Goal: Complete application form

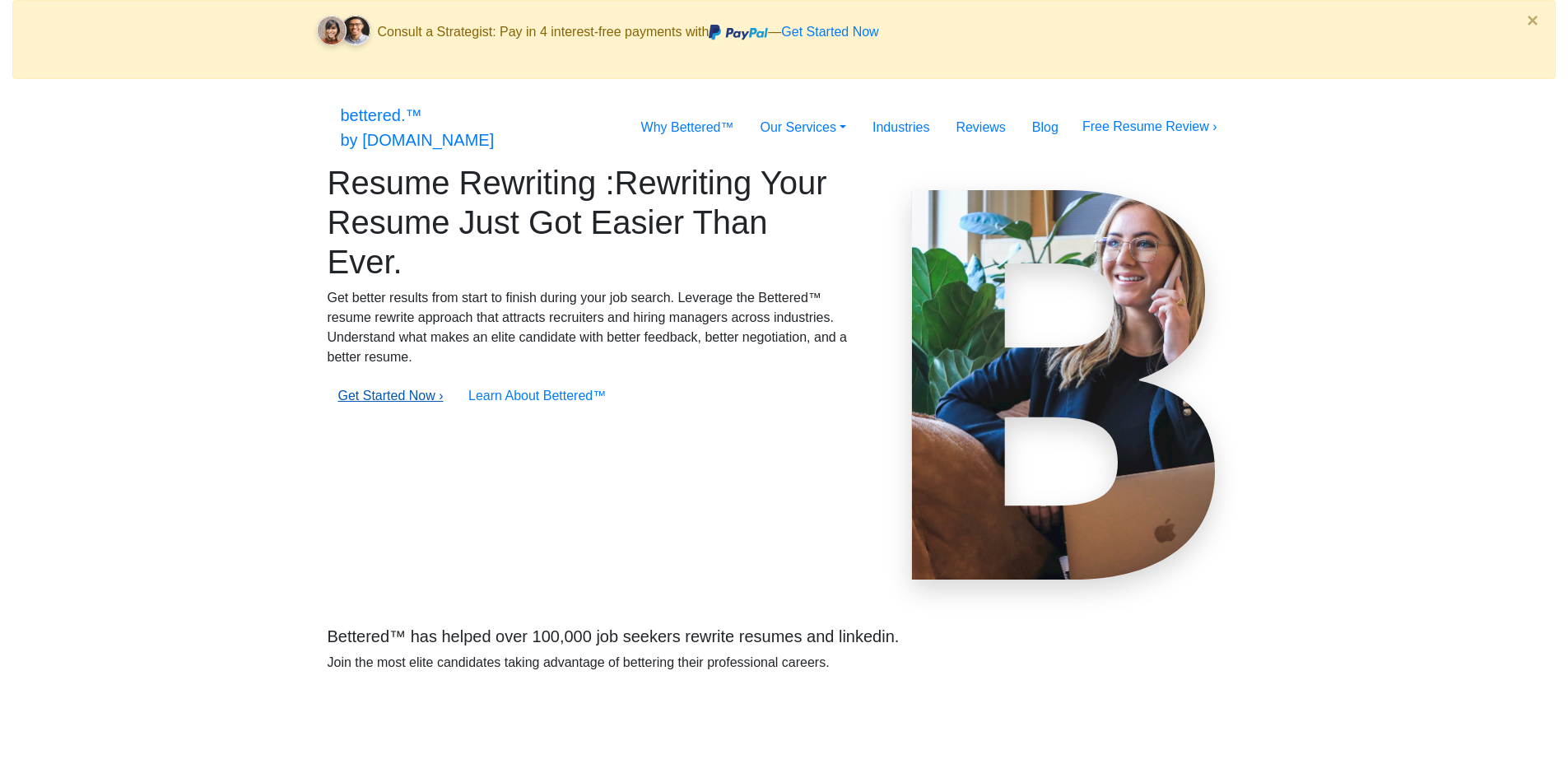
click at [419, 403] on link "Get Started Now ›" at bounding box center [391, 395] width 106 height 14
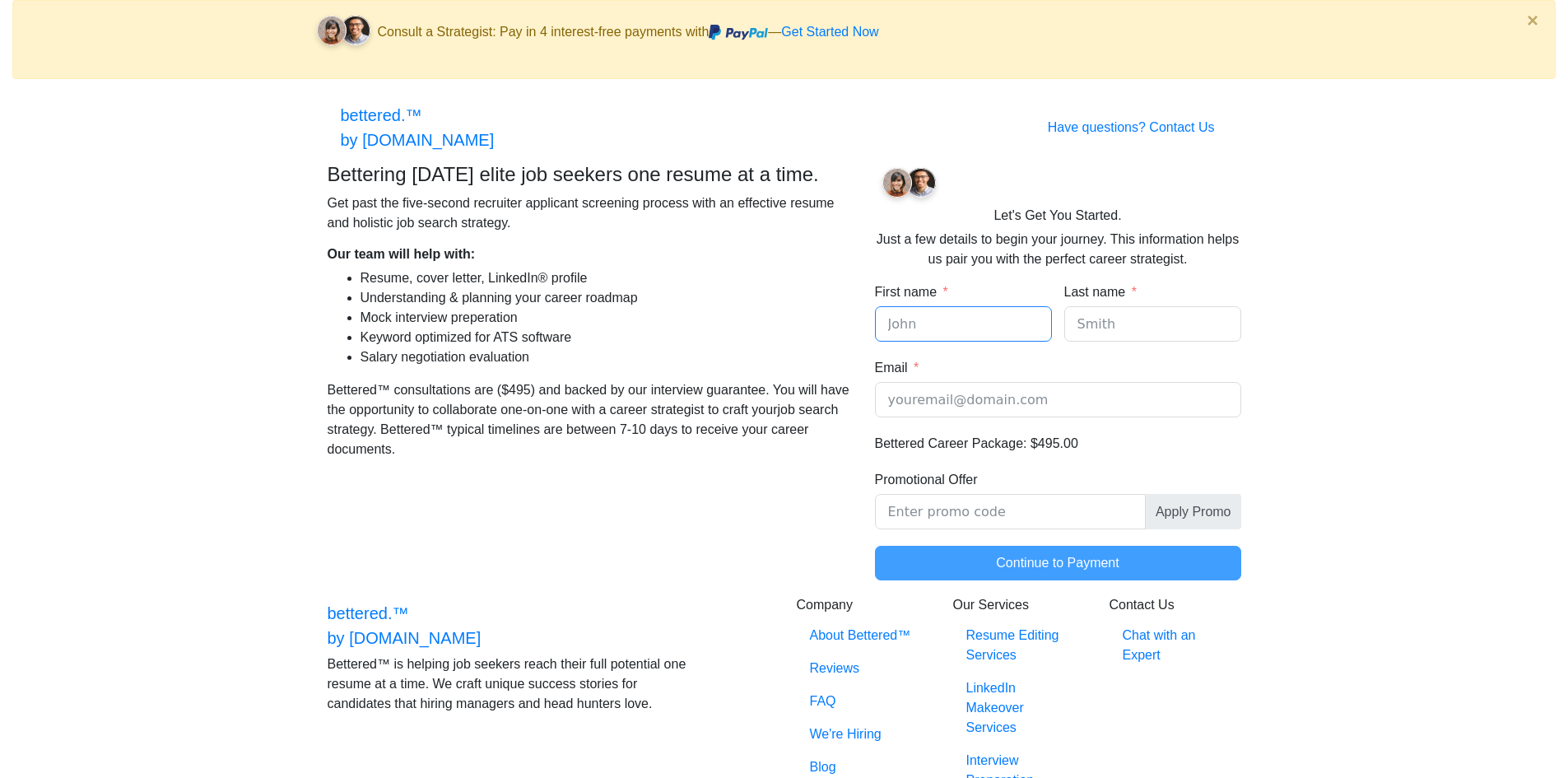
click at [919, 336] on input "First name" at bounding box center [964, 324] width 177 height 36
